Goal: Information Seeking & Learning: Learn about a topic

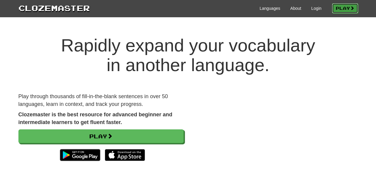
click at [346, 7] on link "Play" at bounding box center [345, 8] width 26 height 10
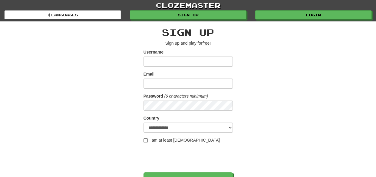
scroll to position [124, 0]
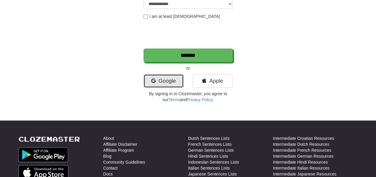
click at [163, 84] on link "Google" at bounding box center [163, 81] width 40 height 14
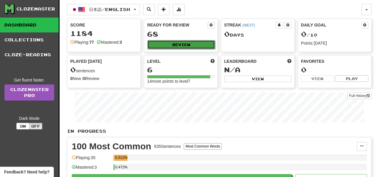
click at [174, 44] on button "Review" at bounding box center [180, 44] width 67 height 9
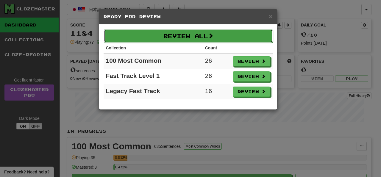
click at [200, 36] on button "Review All" at bounding box center [188, 36] width 169 height 14
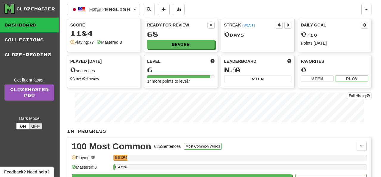
select select "**"
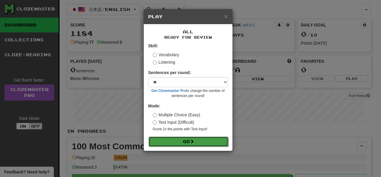
click at [201, 142] on button "Go" at bounding box center [188, 141] width 80 height 10
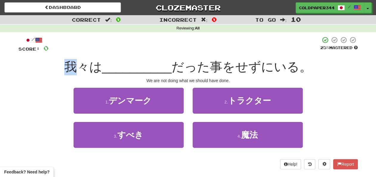
drag, startPoint x: 68, startPoint y: 68, endPoint x: 81, endPoint y: 69, distance: 13.8
click at [81, 69] on span "我々は" at bounding box center [83, 67] width 38 height 14
drag, startPoint x: 221, startPoint y: 83, endPoint x: 180, endPoint y: 81, distance: 41.1
click at [180, 81] on div "We are not doing what we should have done." at bounding box center [187, 81] width 339 height 6
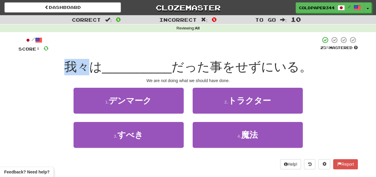
drag, startPoint x: 69, startPoint y: 70, endPoint x: 87, endPoint y: 73, distance: 17.5
click at [87, 73] on span "我々は" at bounding box center [83, 67] width 38 height 14
click at [92, 72] on span "我々は" at bounding box center [83, 67] width 38 height 14
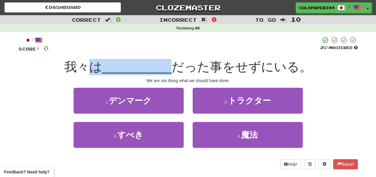
drag, startPoint x: 92, startPoint y: 72, endPoint x: 101, endPoint y: 72, distance: 9.2
click at [101, 72] on span "我々は" at bounding box center [83, 67] width 38 height 14
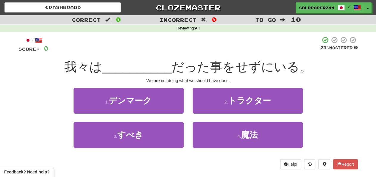
click at [229, 67] on span "だった事をせずにいる。" at bounding box center [241, 67] width 140 height 14
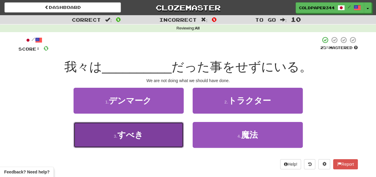
click at [171, 129] on button "3 . すべき" at bounding box center [128, 135] width 110 height 26
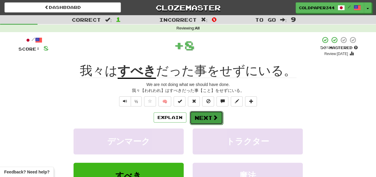
click at [210, 112] on button "Next" at bounding box center [205, 118] width 33 height 14
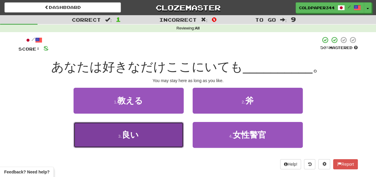
click at [166, 136] on button "3 . 良い" at bounding box center [128, 135] width 110 height 26
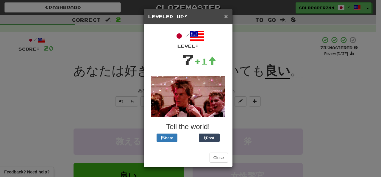
click at [226, 15] on span "×" at bounding box center [226, 16] width 4 height 7
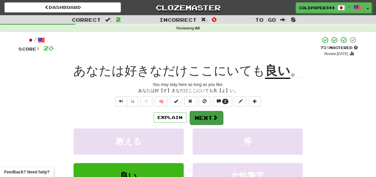
click at [205, 111] on div "Explain Next" at bounding box center [187, 118] width 339 height 14
click at [200, 117] on button "Next" at bounding box center [205, 118] width 33 height 14
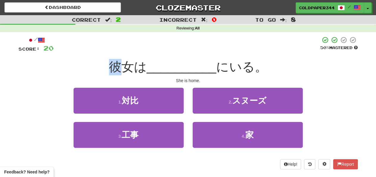
drag, startPoint x: 110, startPoint y: 70, endPoint x: 124, endPoint y: 72, distance: 14.7
click at [124, 72] on span "彼女は" at bounding box center [128, 67] width 38 height 14
click at [125, 72] on span "彼女は" at bounding box center [128, 67] width 38 height 14
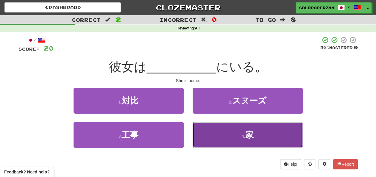
click at [249, 136] on span "家" at bounding box center [249, 134] width 8 height 9
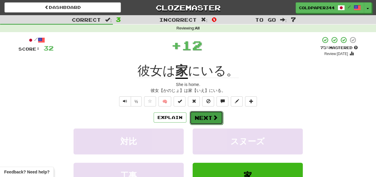
click at [203, 117] on button "Next" at bounding box center [205, 118] width 33 height 14
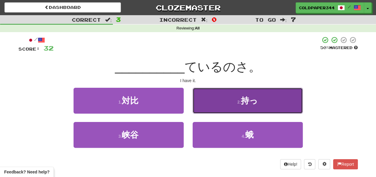
click at [274, 102] on button "2 . 持っ" at bounding box center [247, 101] width 110 height 26
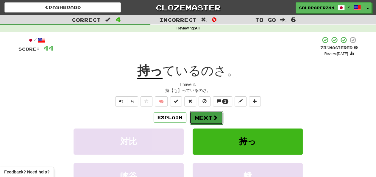
click at [214, 114] on button "Next" at bounding box center [205, 118] width 33 height 14
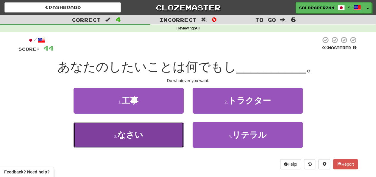
click at [148, 136] on button "3 . なさい" at bounding box center [128, 135] width 110 height 26
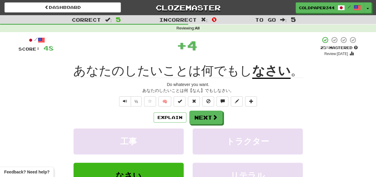
click at [214, 110] on div "/ Score: 48 + 4 25 % Mastered Review: 2025-08-21 あなたのしたいことは何でもし なさい 。 Do whatev…" at bounding box center [187, 132] width 339 height 192
click at [214, 116] on span at bounding box center [214, 117] width 5 height 5
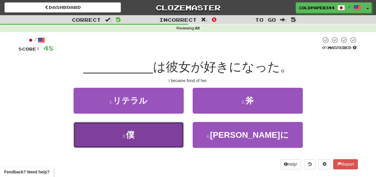
click at [175, 145] on button "3 . 僕" at bounding box center [128, 135] width 110 height 26
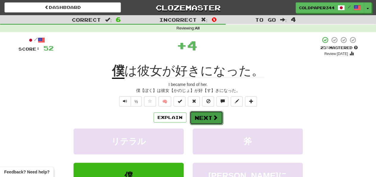
click at [200, 122] on button "Next" at bounding box center [205, 118] width 33 height 14
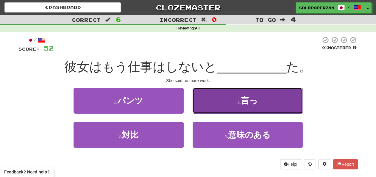
click at [219, 107] on button "2 . 言っ" at bounding box center [247, 101] width 110 height 26
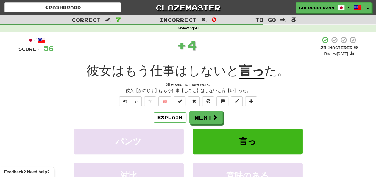
click at [207, 110] on div "/ Score: 56 + 4 25 % Mastered Review: 2025-08-21 彼女はもう仕事はしないと 言っ た。 She said no…" at bounding box center [187, 132] width 339 height 192
click at [207, 117] on button "Next" at bounding box center [205, 118] width 33 height 14
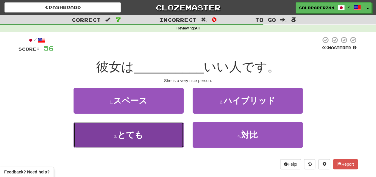
click at [144, 138] on button "3 . とても" at bounding box center [128, 135] width 110 height 26
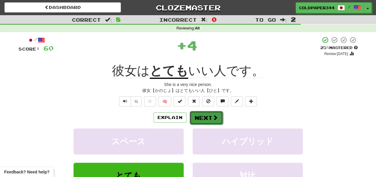
click at [203, 115] on button "Next" at bounding box center [205, 118] width 33 height 14
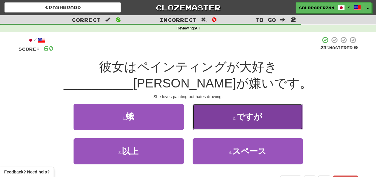
click at [258, 113] on span "ですが" at bounding box center [249, 116] width 26 height 9
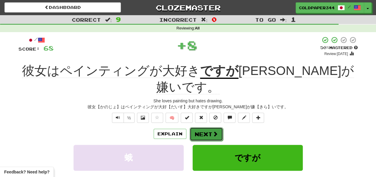
click at [213, 131] on span at bounding box center [214, 133] width 5 height 5
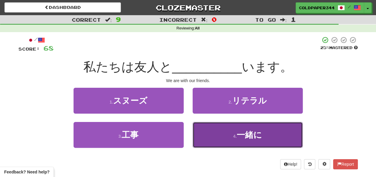
click at [206, 131] on button "4 . 一緒に" at bounding box center [247, 135] width 110 height 26
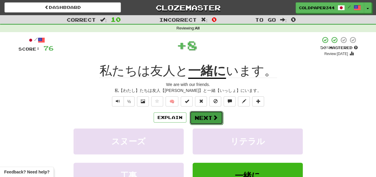
click at [203, 117] on button "Next" at bounding box center [205, 118] width 33 height 14
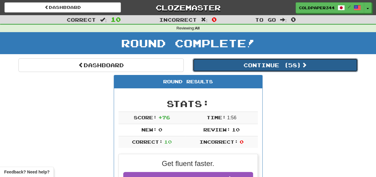
click at [300, 68] on button "Continue ( 58 )" at bounding box center [274, 65] width 165 height 14
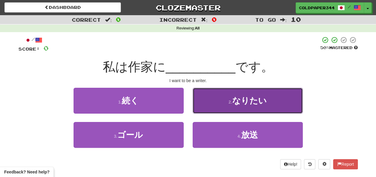
click at [249, 106] on button "2 . なりたい" at bounding box center [247, 101] width 110 height 26
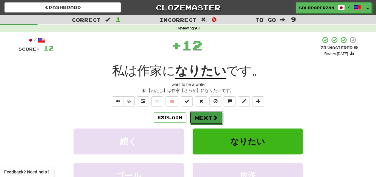
click at [210, 119] on button "Next" at bounding box center [205, 118] width 33 height 14
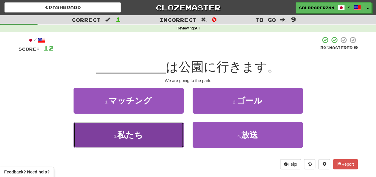
click at [139, 133] on span "私たち" at bounding box center [130, 134] width 26 height 9
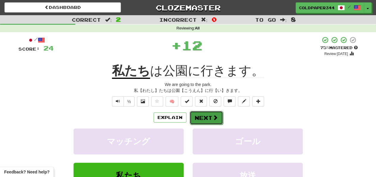
click at [201, 117] on button "Next" at bounding box center [205, 118] width 33 height 14
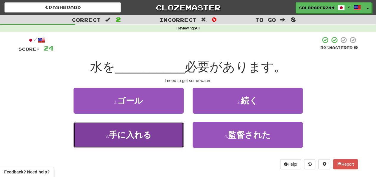
click at [135, 124] on button "3 . 手に入れる" at bounding box center [128, 135] width 110 height 26
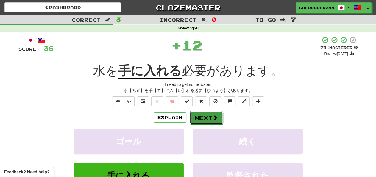
click at [217, 116] on span at bounding box center [214, 117] width 5 height 5
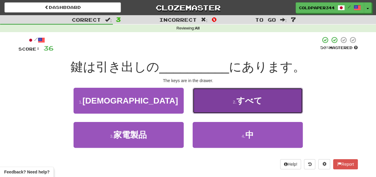
click at [243, 110] on button "2 . すべて" at bounding box center [247, 101] width 110 height 26
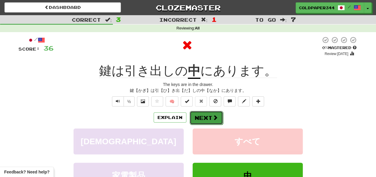
click at [207, 120] on button "Next" at bounding box center [205, 118] width 33 height 14
